Goal: Information Seeking & Learning: Compare options

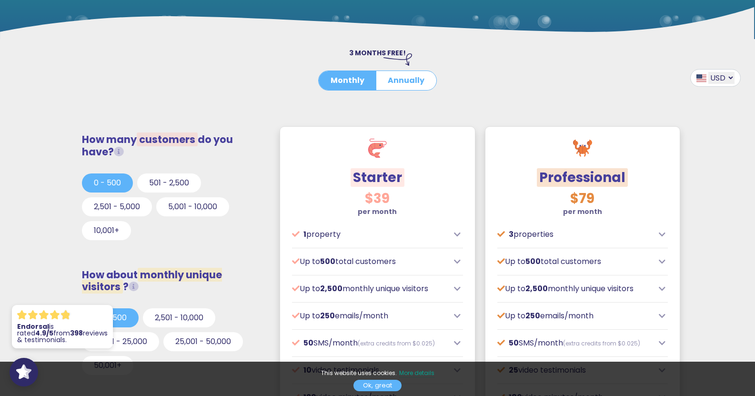
scroll to position [191, 0]
click at [397, 80] on button "Annually" at bounding box center [406, 79] width 60 height 19
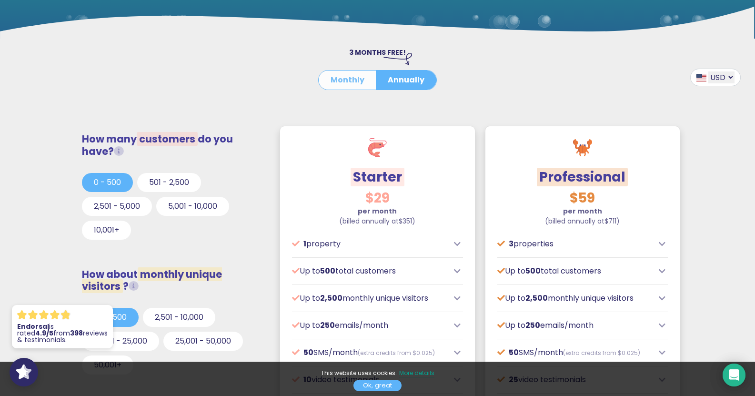
click at [350, 80] on button "Monthly" at bounding box center [348, 79] width 58 height 19
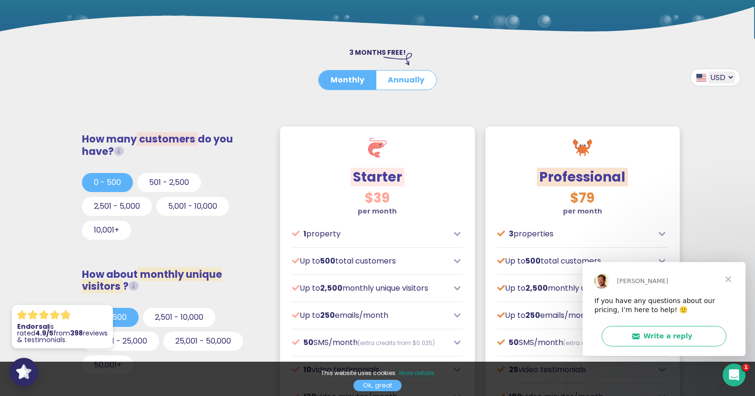
scroll to position [0, 0]
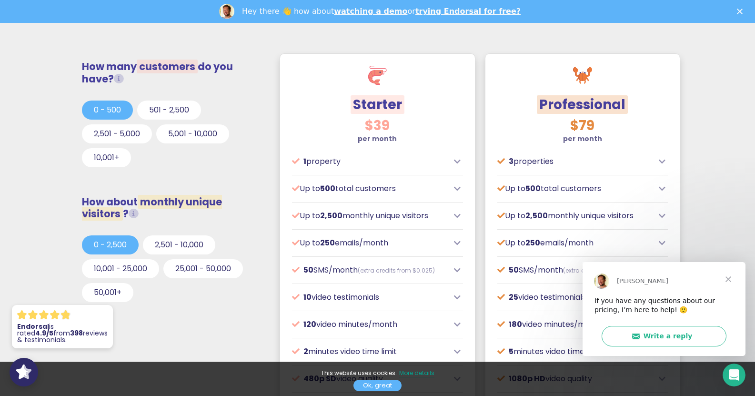
click at [528, 164] on p "3 properties" at bounding box center [575, 161] width 156 height 11
click at [661, 161] on icon at bounding box center [662, 162] width 7 height 8
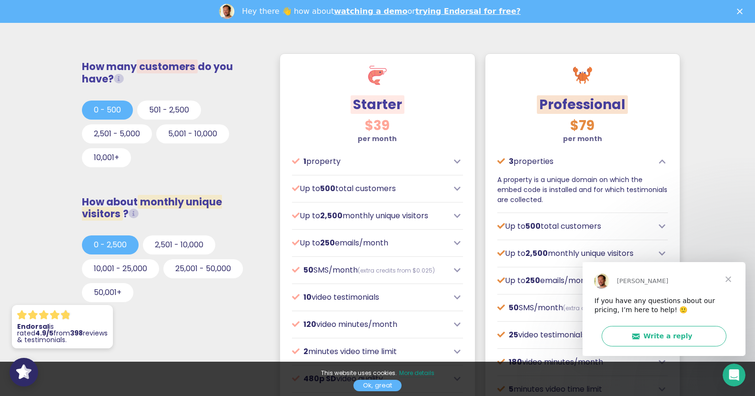
click at [628, 174] on div "3 properties A property is a unique domain on which the embed code is installed…" at bounding box center [582, 180] width 171 height 49
